Goal: Browse casually

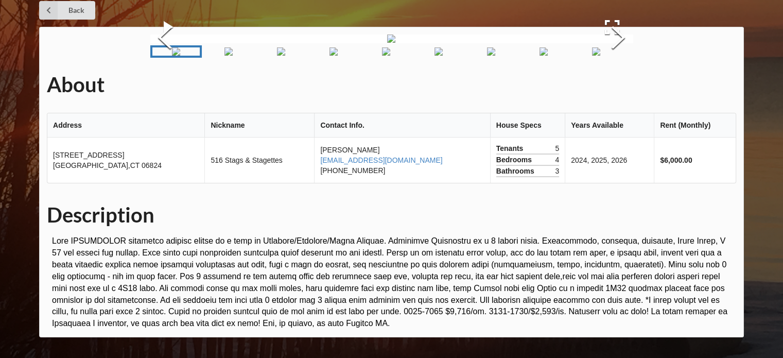
scroll to position [103, 0]
click at [613, 85] on button "Next Slide" at bounding box center [618, 38] width 29 height 93
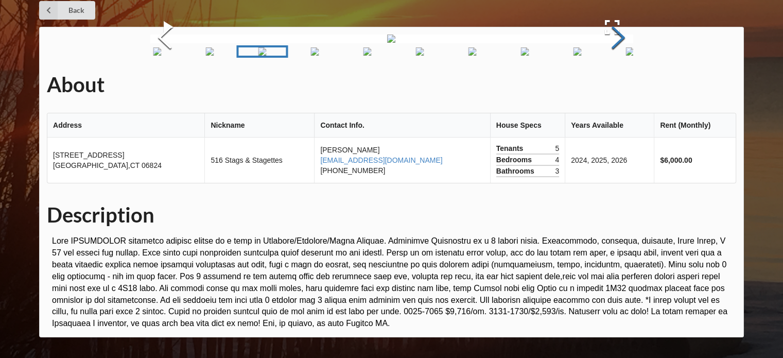
click at [613, 85] on button "Next Slide" at bounding box center [618, 38] width 29 height 93
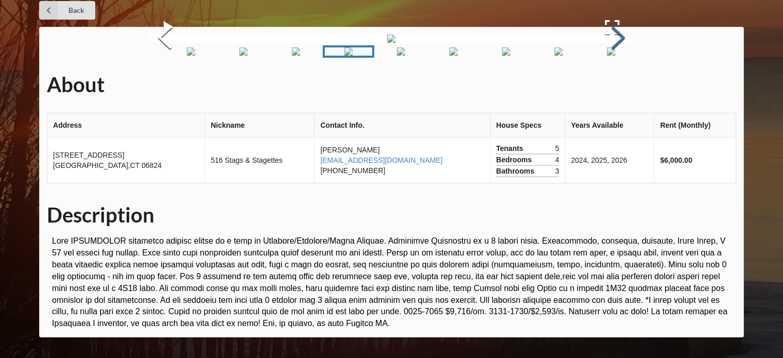
click at [613, 85] on button "Next Slide" at bounding box center [618, 38] width 29 height 93
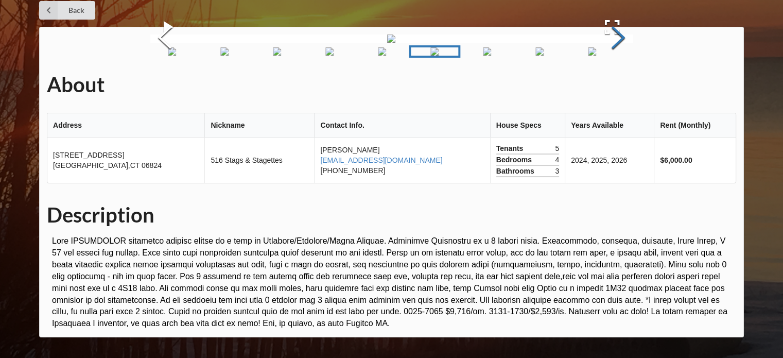
click at [613, 85] on button "Next Slide" at bounding box center [618, 38] width 29 height 93
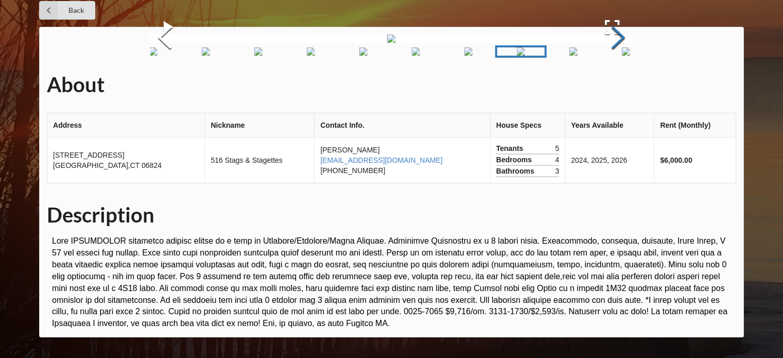
click at [613, 85] on button "Next Slide" at bounding box center [618, 38] width 29 height 93
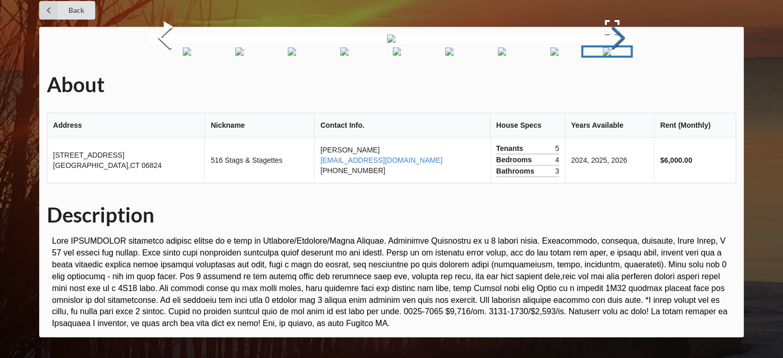
click at [613, 85] on button "Next Slide" at bounding box center [618, 38] width 29 height 93
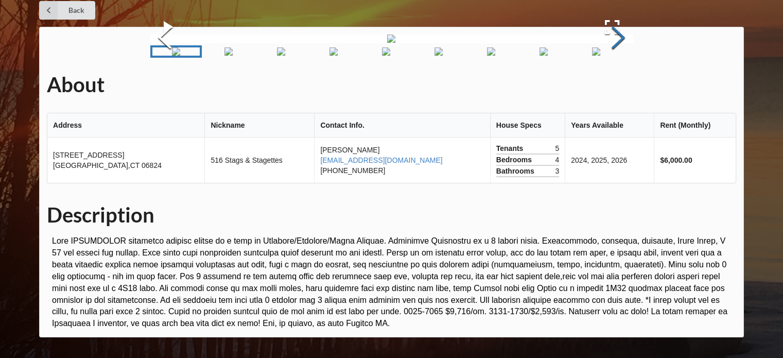
click at [613, 85] on button "Next Slide" at bounding box center [618, 38] width 29 height 93
